Goal: Find specific page/section: Find specific page/section

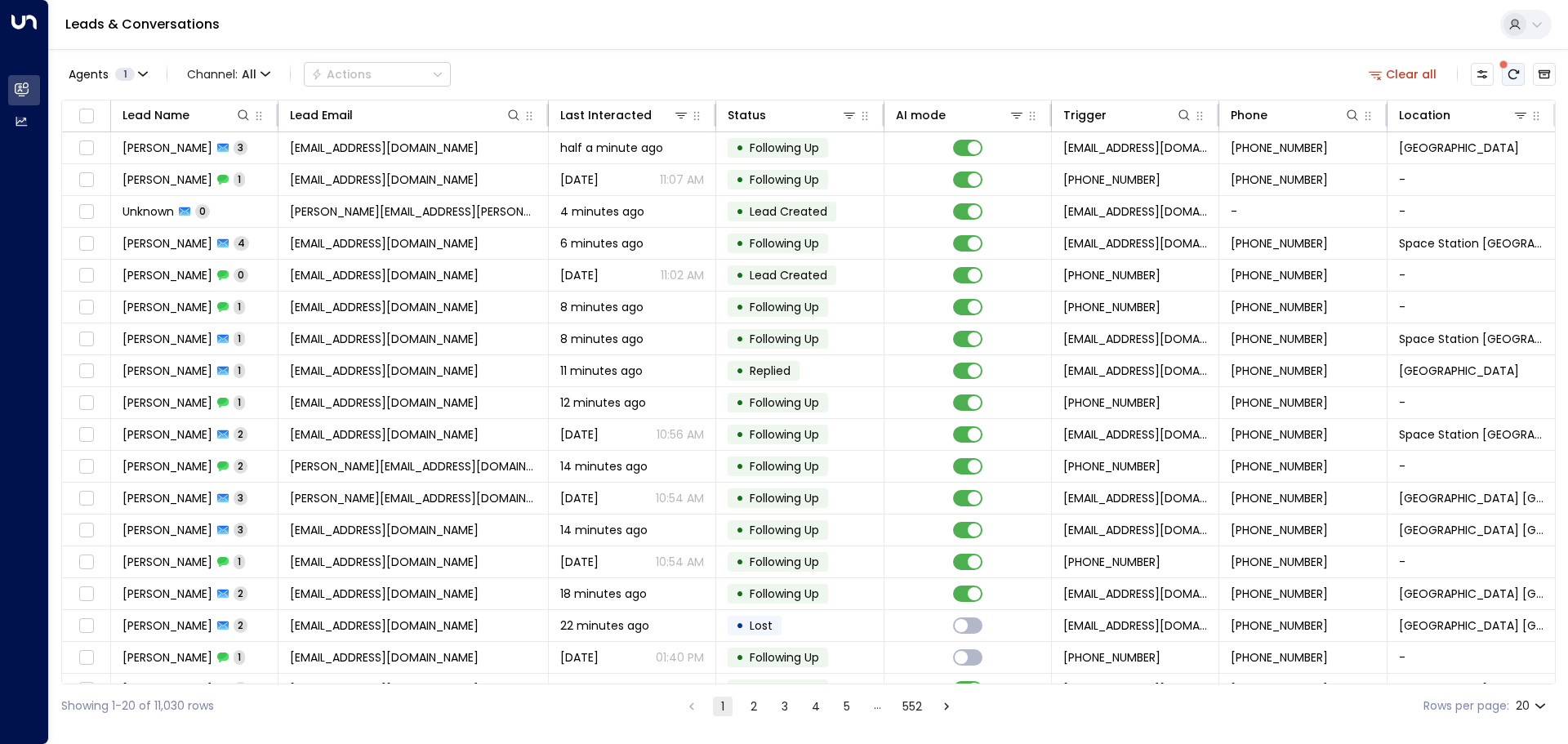
click at [1513, 70] on icon "There are new threads available. Refresh the grid to view the latest updates." at bounding box center [1514, 74] width 10 height 10
click at [1515, 114] on icon at bounding box center [1521, 115] width 13 height 13
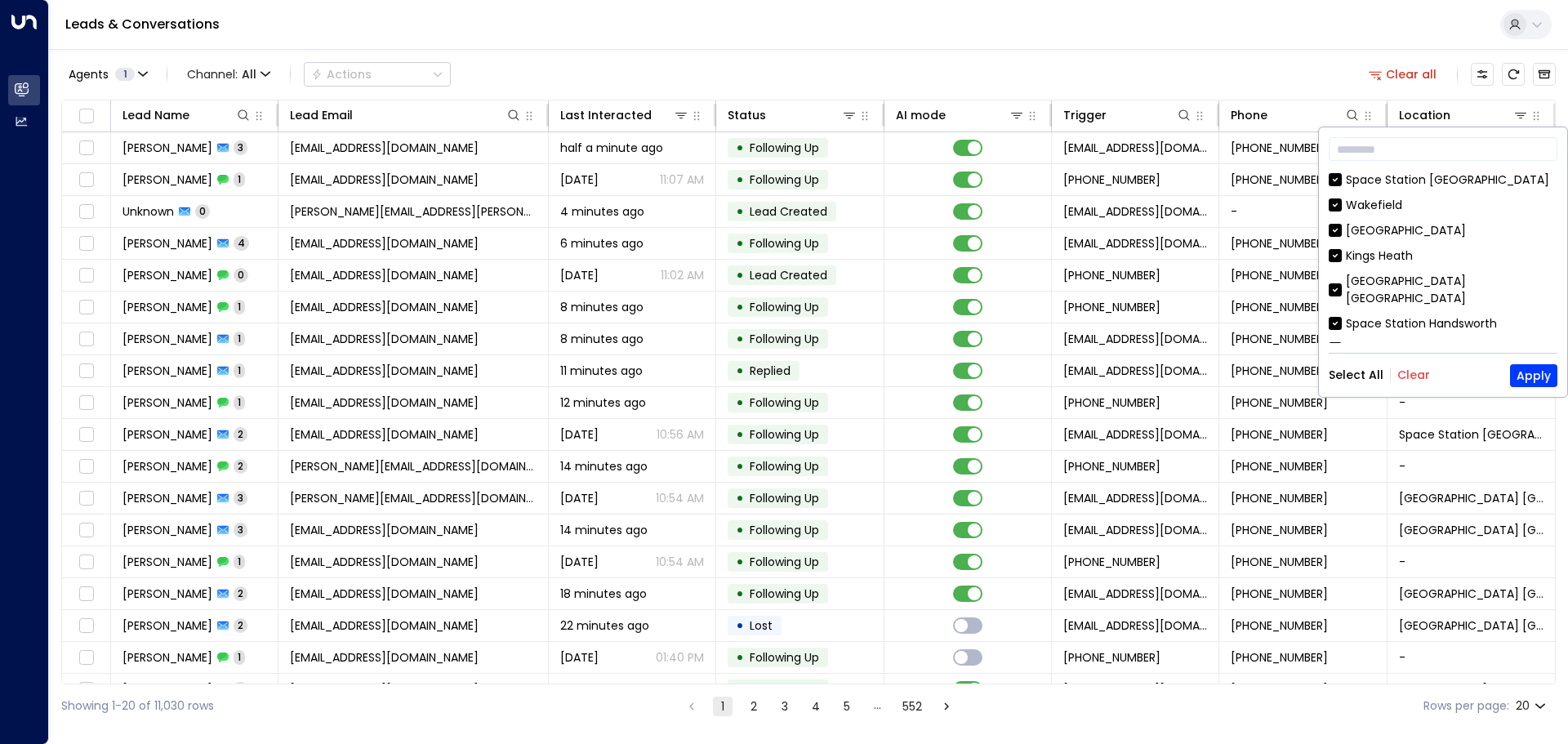
click at [1409, 375] on button "Clear" at bounding box center [1414, 374] width 32 height 13
click at [1543, 378] on button "Apply" at bounding box center [1534, 375] width 47 height 23
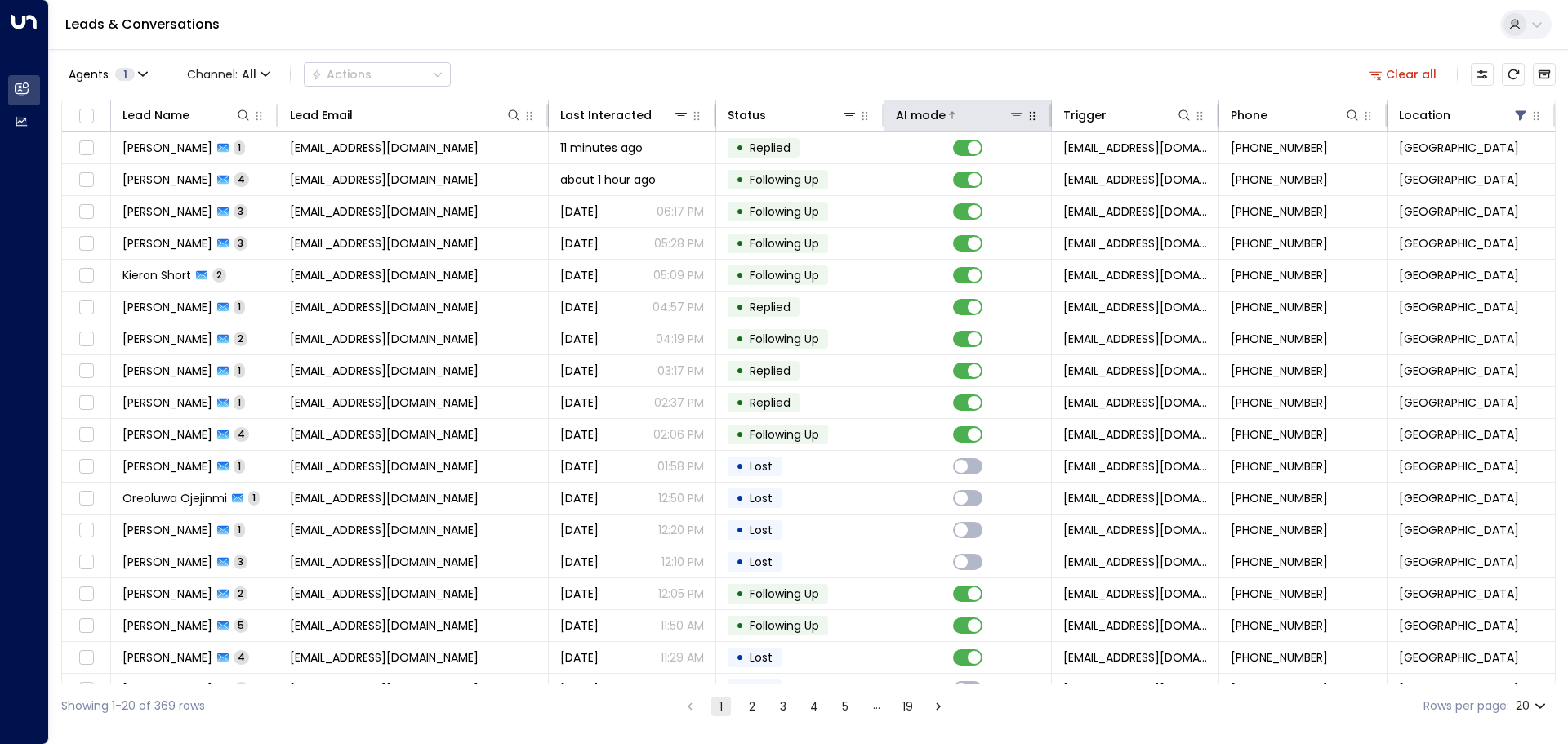
click at [1012, 113] on icon at bounding box center [1017, 115] width 11 height 6
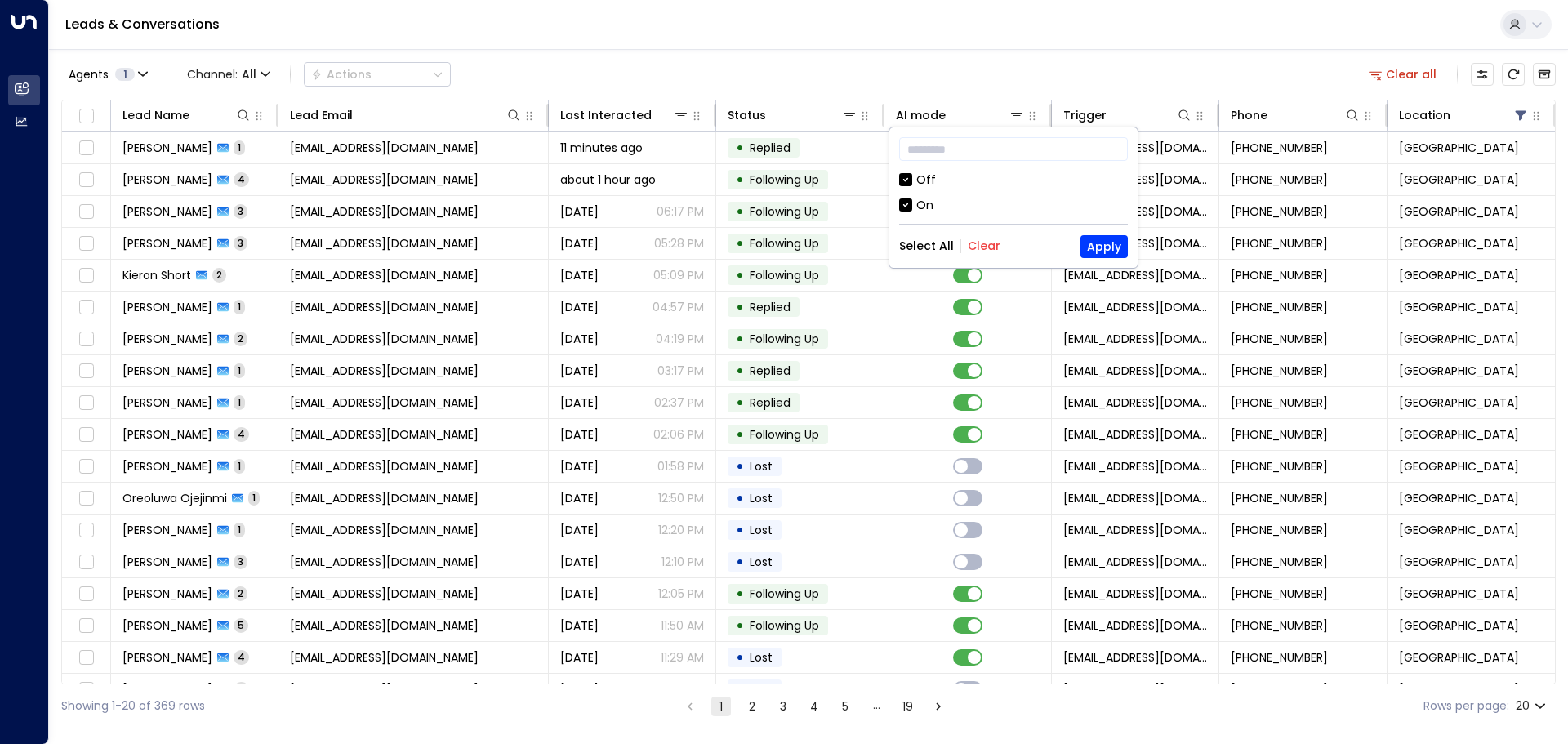
click at [914, 174] on div "Off" at bounding box center [1014, 181] width 229 height 17
click at [1101, 240] on button "Apply" at bounding box center [1104, 247] width 47 height 23
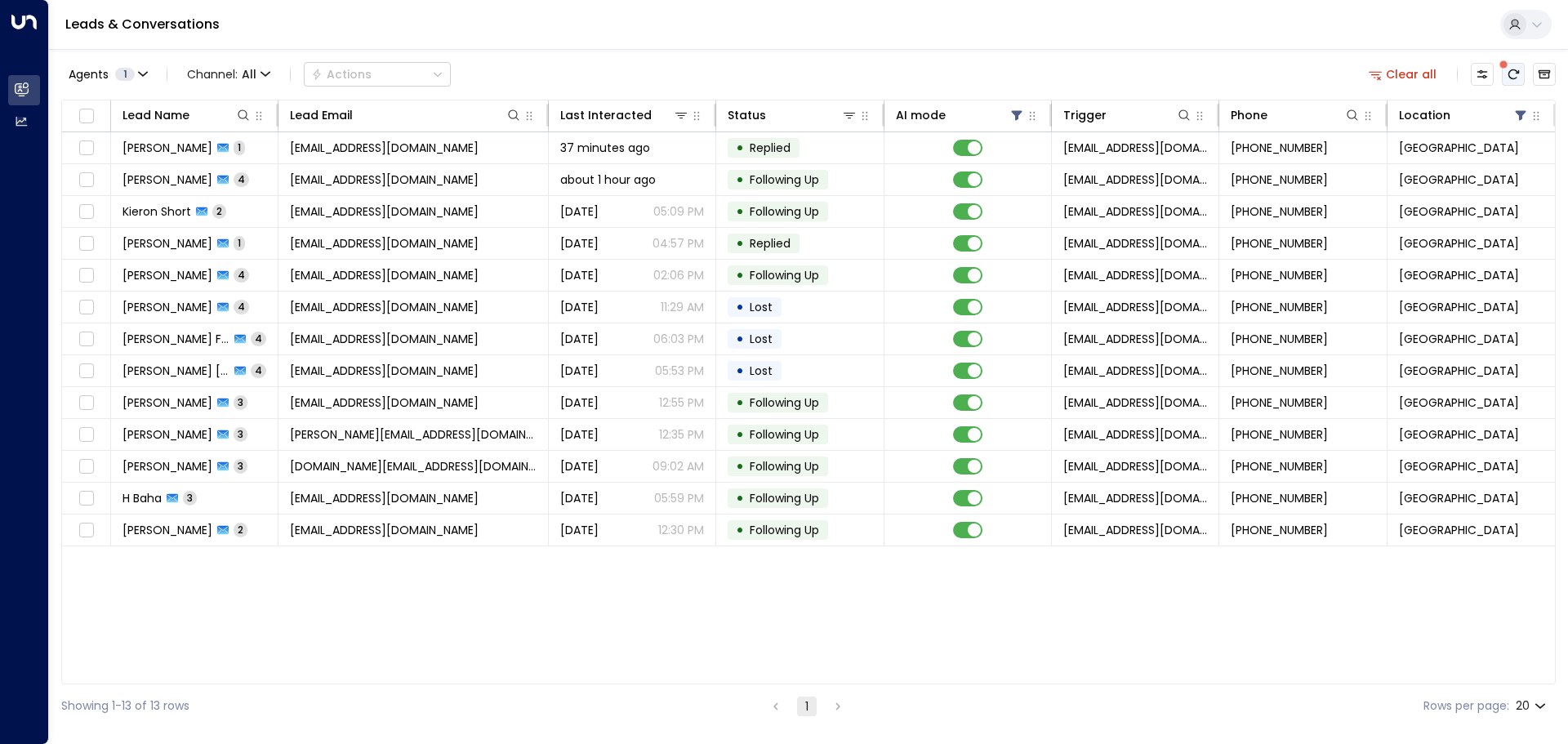
click at [1515, 72] on icon "There are new threads available. Refresh the grid to view the latest updates." at bounding box center [1513, 74] width 13 height 13
click at [1516, 72] on icon "Refresh" at bounding box center [1514, 74] width 10 height 10
